Goal: Task Accomplishment & Management: Manage account settings

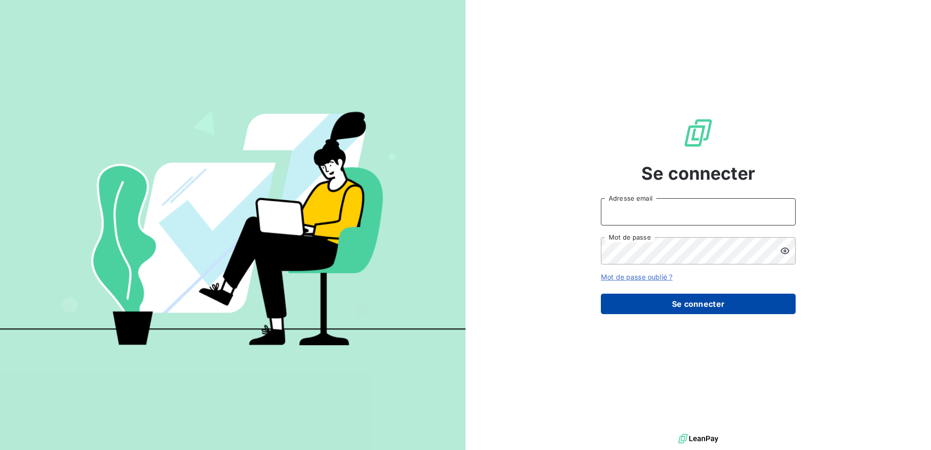
type input "[EMAIL_ADDRESS][DOMAIN_NAME]"
click at [693, 299] on button "Se connecter" at bounding box center [698, 303] width 195 height 20
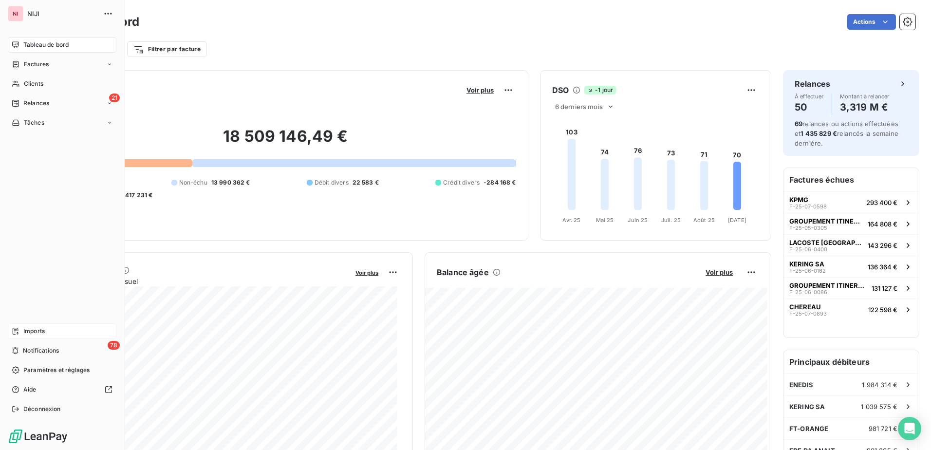
click at [37, 330] on span "Imports" at bounding box center [33, 331] width 21 height 9
